Goal: Check status: Check status

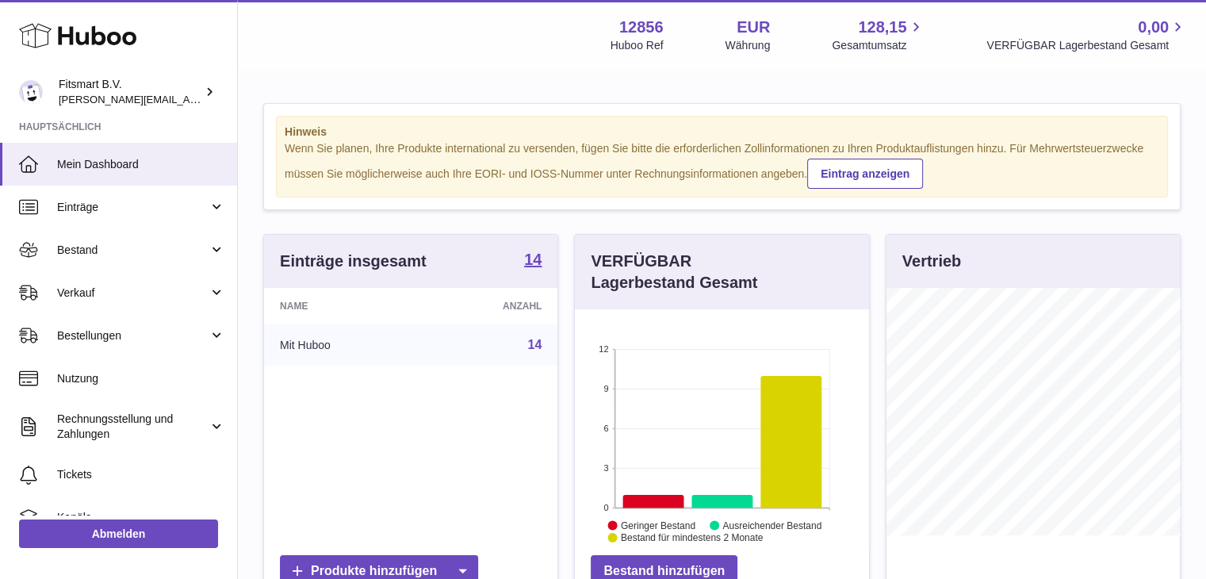
scroll to position [247, 294]
click at [127, 333] on span "Bestellungen" at bounding box center [132, 335] width 151 height 15
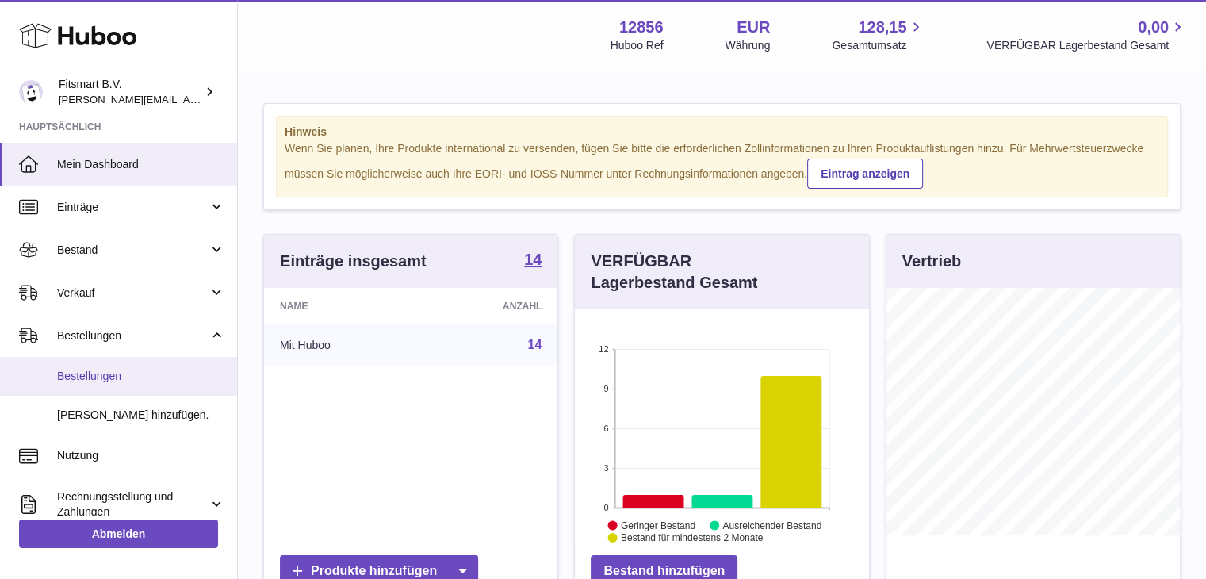
click at [109, 377] on span "Bestellungen" at bounding box center [141, 376] width 168 height 15
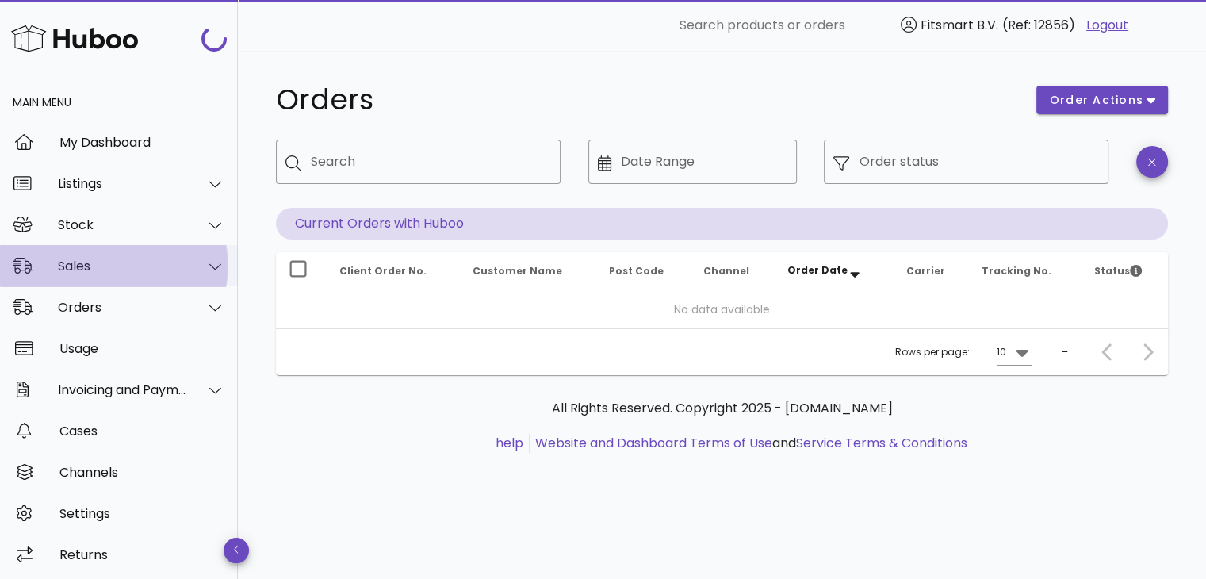
drag, startPoint x: 103, startPoint y: 269, endPoint x: 105, endPoint y: 283, distance: 14.4
click at [104, 269] on div "Sales" at bounding box center [122, 265] width 129 height 15
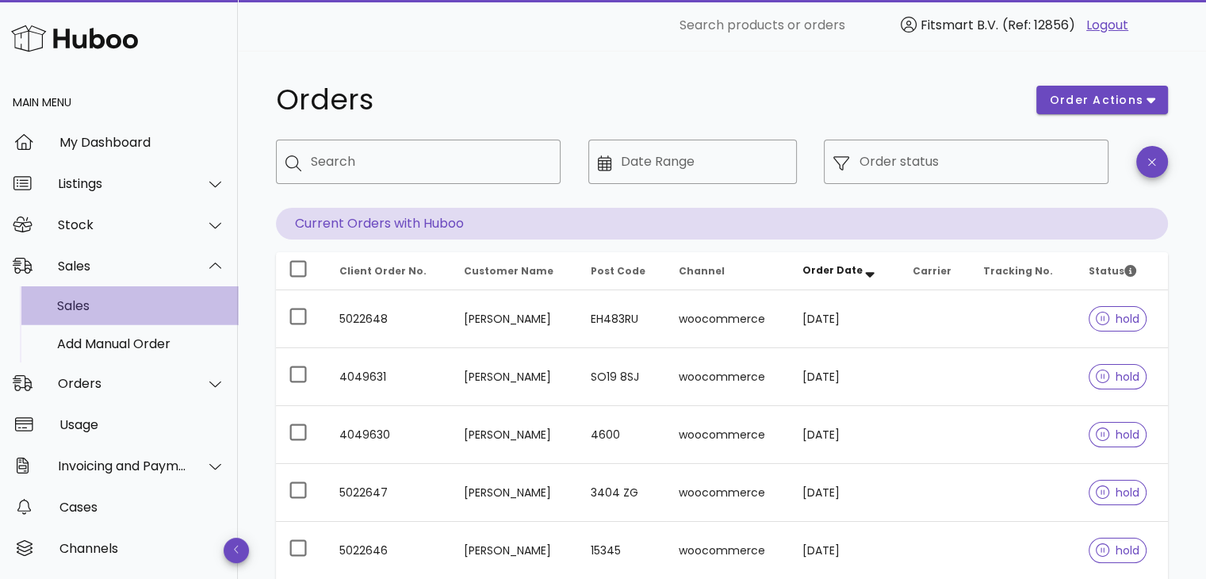
click at [105, 310] on div "Sales" at bounding box center [141, 305] width 168 height 15
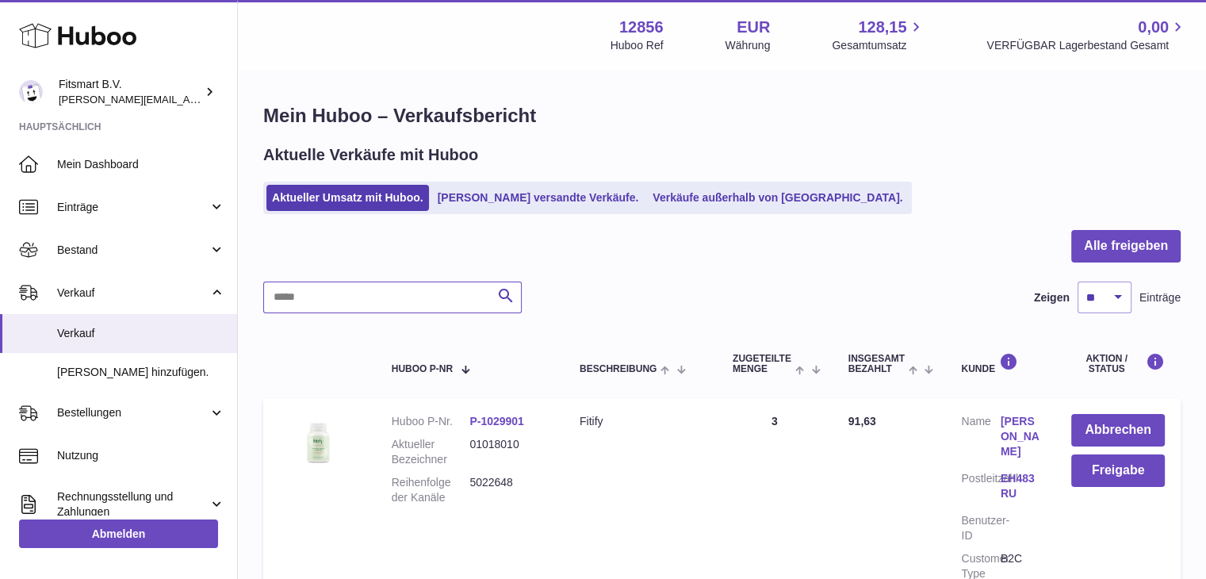
click at [333, 300] on input "text" at bounding box center [392, 297] width 258 height 32
click at [504, 196] on link "Von Huboo versandte Verkäufe." at bounding box center [538, 198] width 212 height 26
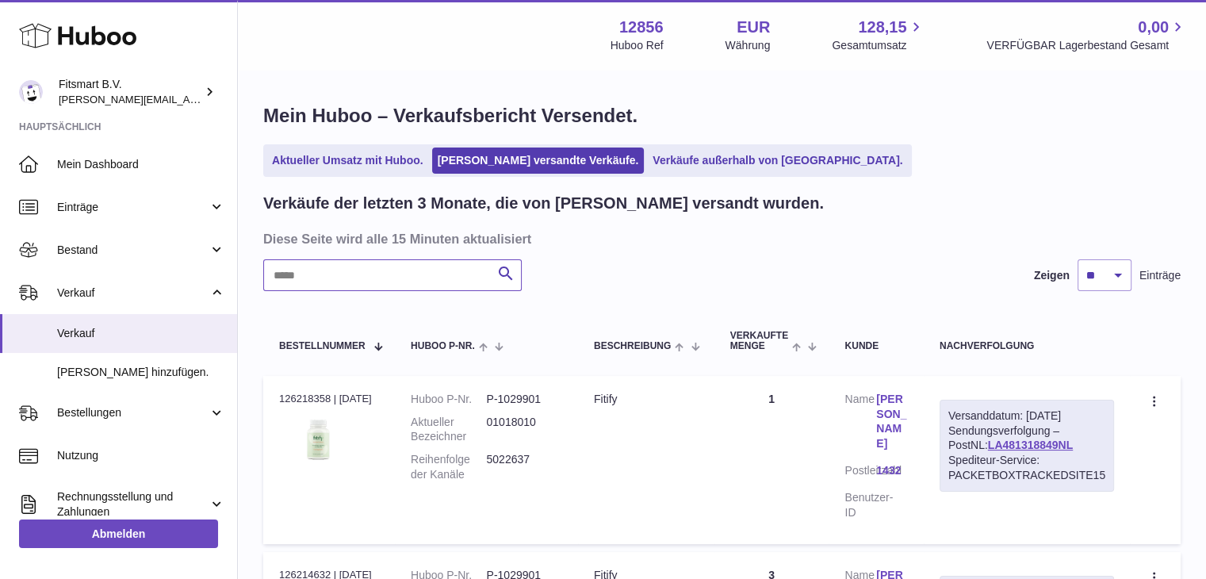
click at [354, 269] on input "text" at bounding box center [392, 275] width 258 height 32
paste input "**********"
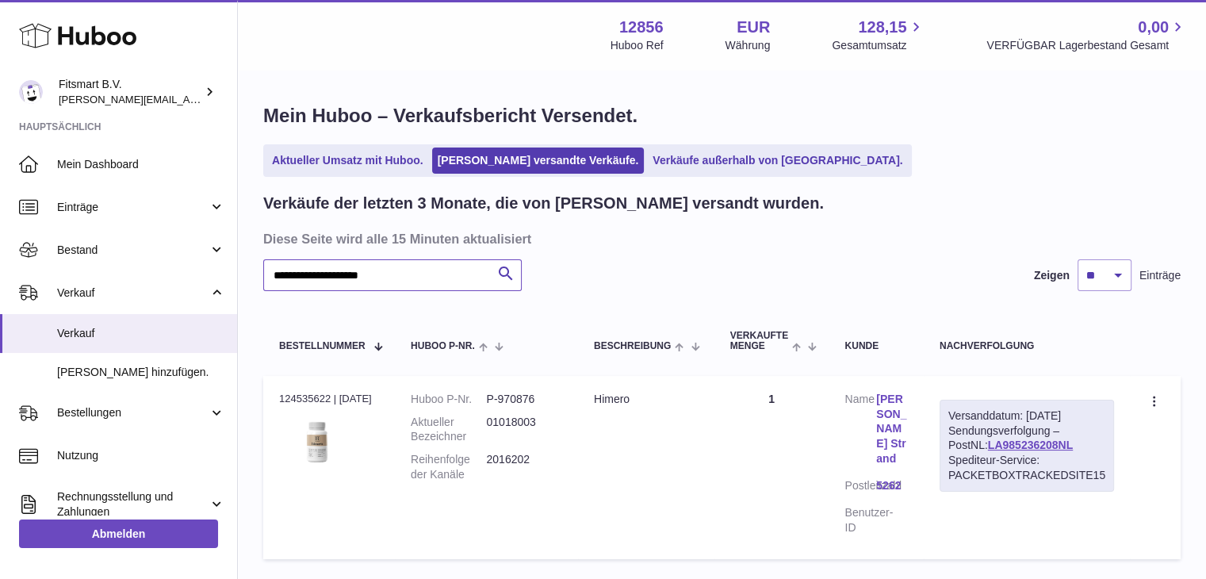
type input "**********"
click at [1015, 443] on link "LA985236208NL" at bounding box center [1030, 444] width 85 height 13
